Goal: Transaction & Acquisition: Purchase product/service

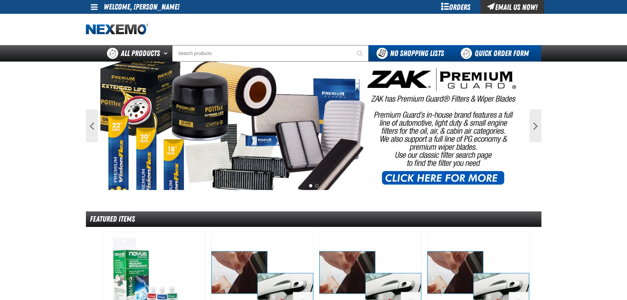
click at [490, 50] on link "Quick Order Form" at bounding box center [496, 53] width 89 height 16
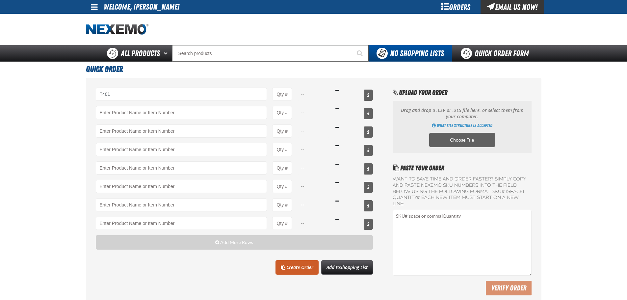
type input "T401"
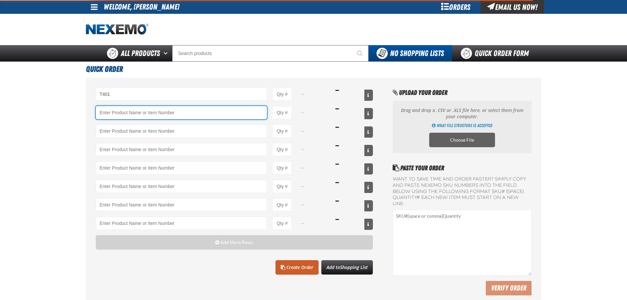
type input "T401 - Automatic Transmission Conditioner - ZAK Products"
type input "1"
select select "bottle"
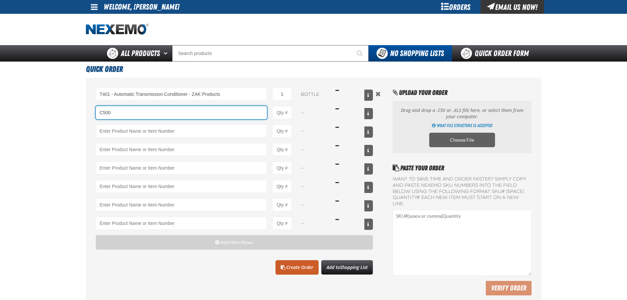
type input "C500"
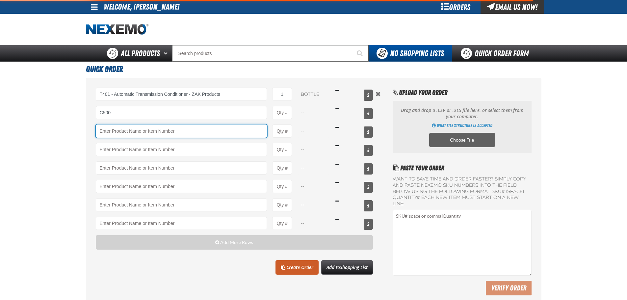
type input "C500 - Synthetic Engine Oil Booster - ZAK Products"
type input "1"
select select "bottle"
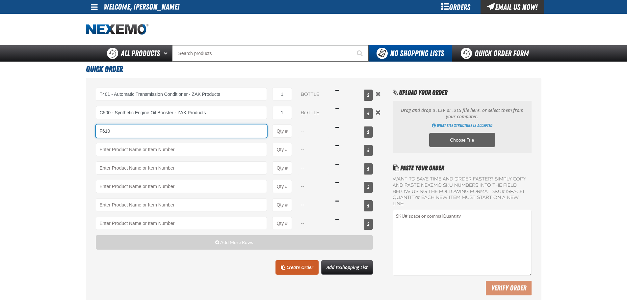
type input "F610"
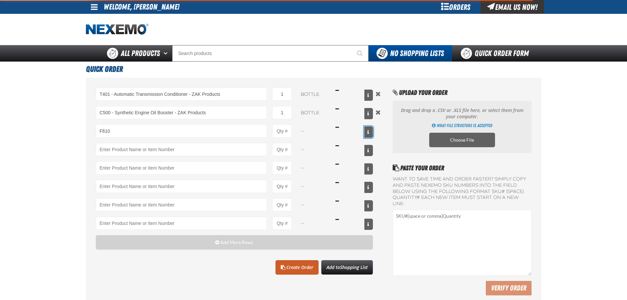
type input "F610 - Z-Tech - ZAK Products"
type input "1"
select select "bottle"
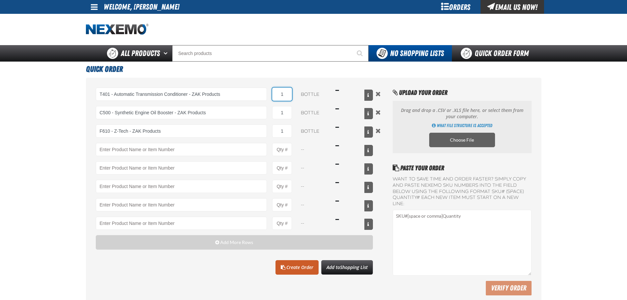
drag, startPoint x: 285, startPoint y: 94, endPoint x: 280, endPoint y: 96, distance: 5.5
click at [279, 95] on input "1" at bounding box center [282, 94] width 20 height 13
type input "24"
drag, startPoint x: 283, startPoint y: 112, endPoint x: 288, endPoint y: 112, distance: 4.6
click at [288, 112] on input "1" at bounding box center [282, 112] width 20 height 13
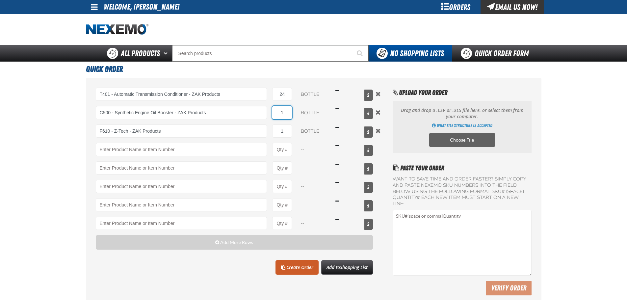
drag, startPoint x: 285, startPoint y: 111, endPoint x: 272, endPoint y: 112, distance: 13.5
click at [272, 112] on div "C500 - Synthetic Engine Oil Booster - ZAK Products 1 bottle $15.50" at bounding box center [234, 112] width 277 height 13
drag, startPoint x: 285, startPoint y: 112, endPoint x: 278, endPoint y: 113, distance: 6.9
click at [274, 112] on input "48" at bounding box center [282, 112] width 20 height 13
type input "72"
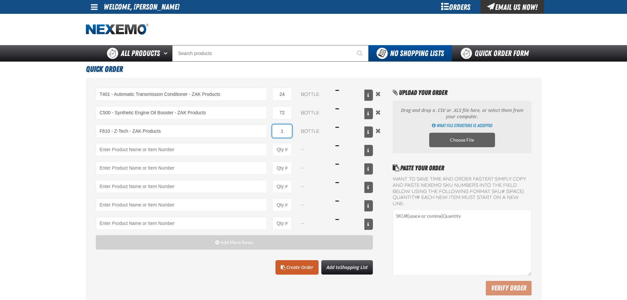
drag, startPoint x: 280, startPoint y: 128, endPoint x: 285, endPoint y: 128, distance: 4.9
click at [285, 128] on input "1" at bounding box center [282, 130] width 20 height 13
type input "72"
click at [347, 264] on button "Add to Shopping List" at bounding box center [347, 267] width 52 height 14
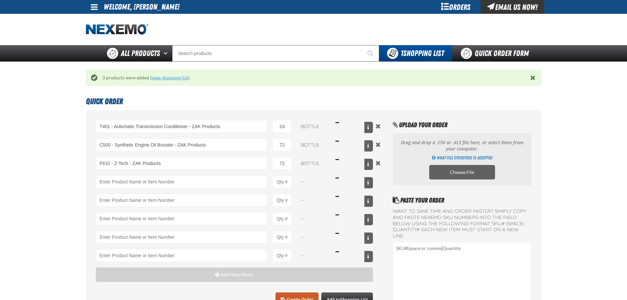
click at [162, 75] on link "view shopping list" at bounding box center [169, 77] width 37 height 5
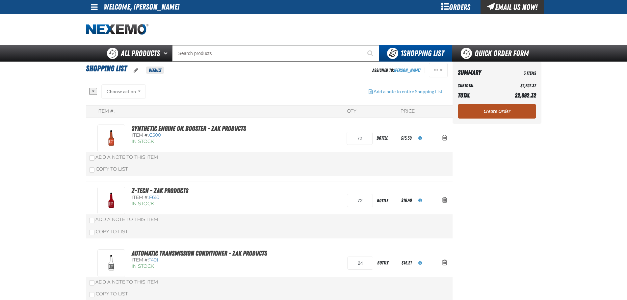
click at [509, 116] on link "Create Order" at bounding box center [497, 111] width 78 height 14
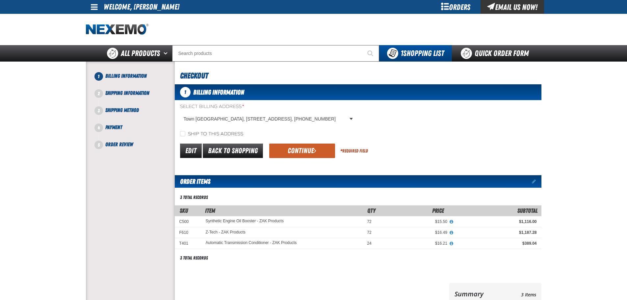
click at [236, 136] on label "Ship to this address" at bounding box center [211, 134] width 63 height 6
click at [185, 136] on input "Ship to this address" at bounding box center [182, 133] width 5 height 5
checkbox input "true"
click at [280, 158] on button "Continue" at bounding box center [302, 151] width 66 height 14
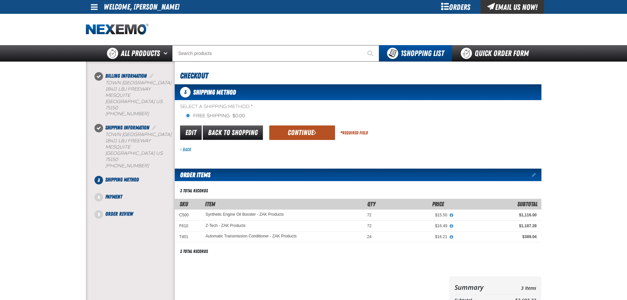
click at [283, 132] on button "Continue" at bounding box center [302, 132] width 66 height 14
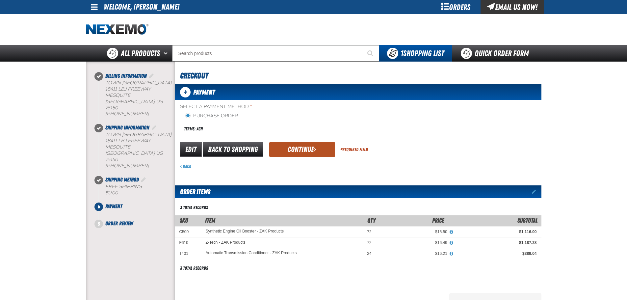
click at [293, 145] on button "Continue" at bounding box center [302, 149] width 66 height 14
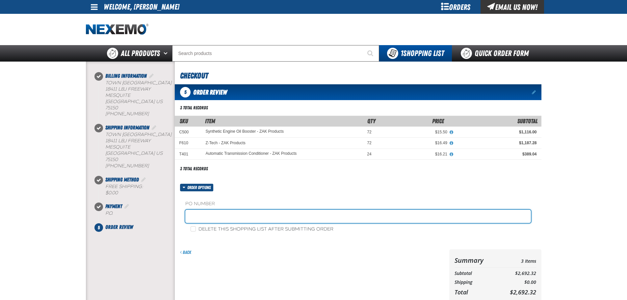
click at [280, 213] on input "text" at bounding box center [358, 216] width 346 height 13
click at [254, 222] on input "SHOP" at bounding box center [358, 216] width 346 height 13
drag, startPoint x: 253, startPoint y: 216, endPoint x: 148, endPoint y: 210, distance: 105.8
click at [148, 210] on div at bounding box center [313, 192] width 461 height 261
type input "STOCK"
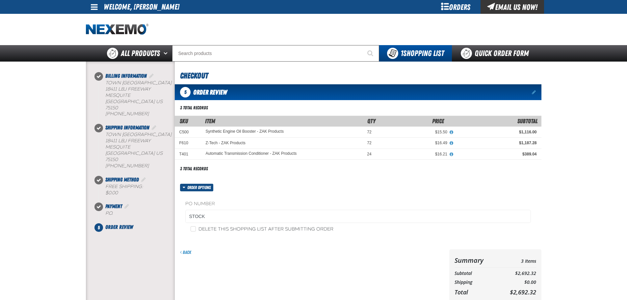
click at [240, 227] on label "Delete this shopping list after submitting order" at bounding box center [262, 229] width 143 height 6
click at [196, 227] on input "Delete this shopping list after submitting order" at bounding box center [193, 228] width 5 height 5
checkbox input "true"
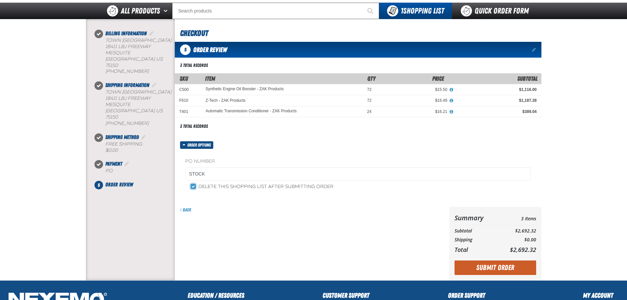
scroll to position [132, 0]
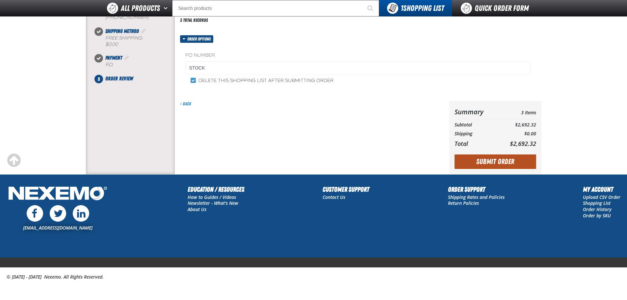
click at [508, 166] on button "Submit Order" at bounding box center [496, 161] width 82 height 14
